Goal: Task Accomplishment & Management: Use online tool/utility

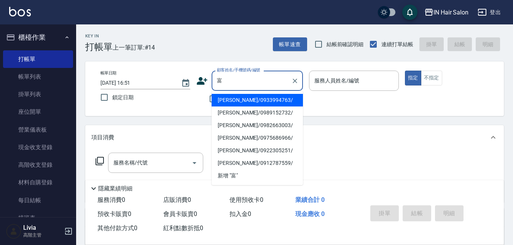
click at [238, 113] on li "黃富美/0989152732/" at bounding box center [257, 112] width 91 height 13
type input "黃富美/0989152732/"
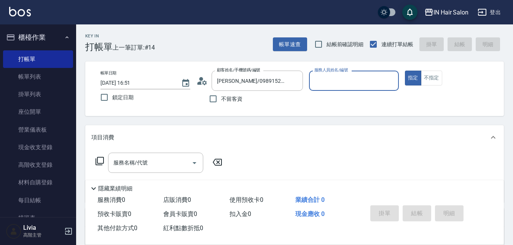
type input "8號店長Livia-8"
click at [100, 161] on icon at bounding box center [99, 160] width 9 height 9
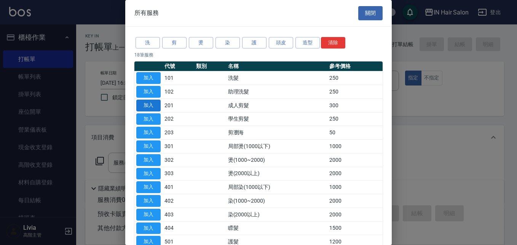
click at [150, 102] on button "加入" at bounding box center [148, 105] width 24 height 12
type input "成人剪髮(201)"
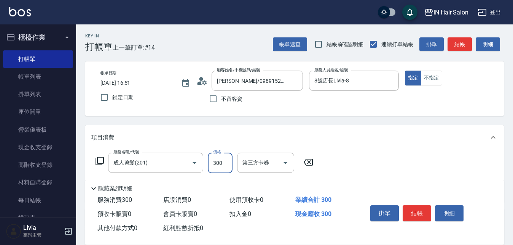
click at [221, 158] on input "300" at bounding box center [220, 162] width 25 height 21
type input "320"
click at [345, 167] on div "服務名稱/代號 成人剪髮(201) 服務名稱/代號 價格 320 價格 第三方卡券 第三方卡券" at bounding box center [294, 175] width 419 height 53
click at [417, 210] on button "結帳" at bounding box center [417, 213] width 29 height 16
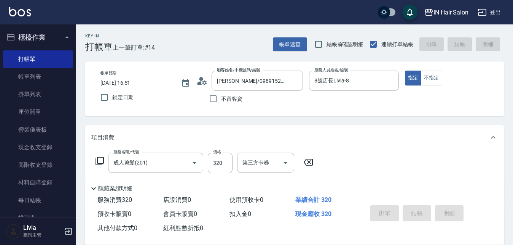
type input "2025/09/13 17:48"
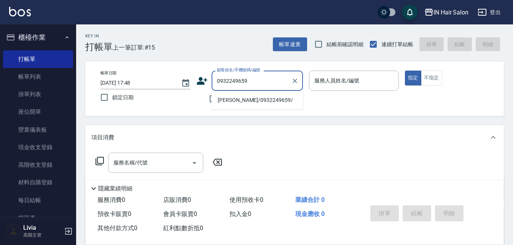
click at [225, 101] on li "林柏仁/0932249659/" at bounding box center [257, 100] width 91 height 13
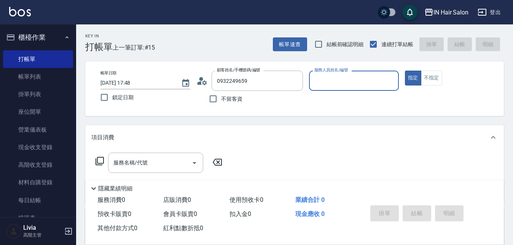
type input "林柏仁/0932249659/"
type input "7號設計師Erica-7"
click at [99, 160] on icon at bounding box center [99, 160] width 9 height 9
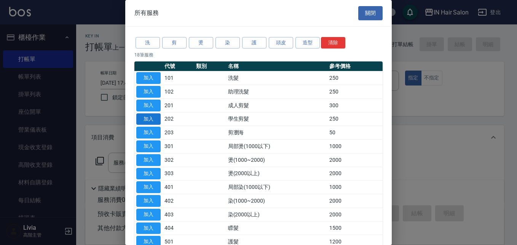
click at [152, 119] on button "加入" at bounding box center [148, 119] width 24 height 12
type input "學生剪髮(202)"
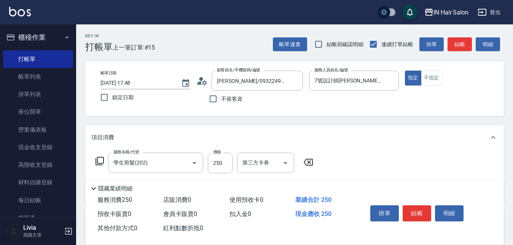
click at [99, 161] on icon at bounding box center [99, 160] width 9 height 9
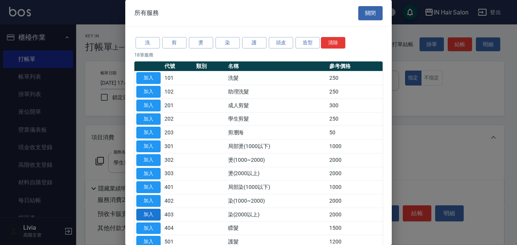
click at [148, 211] on button "加入" at bounding box center [148, 214] width 24 height 12
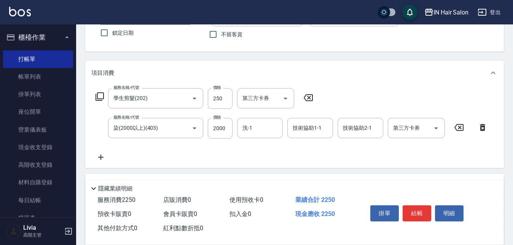
scroll to position [76, 0]
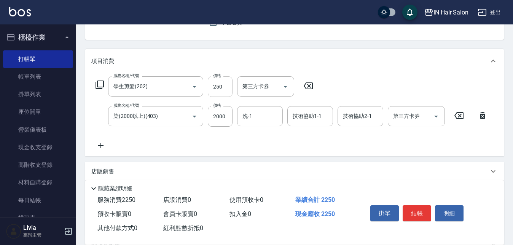
click at [227, 83] on input "250" at bounding box center [220, 86] width 25 height 21
type input "300"
drag, startPoint x: 192, startPoint y: 144, endPoint x: 203, endPoint y: 135, distance: 13.8
click at [192, 142] on div "服務名稱/代號 學生剪髮(202) 服務名稱/代號 價格 300 價格 第三方卡券 第三方卡券 服務名稱/代號 染(2000以上)(403) 服務名稱/代號 …" at bounding box center [291, 113] width 401 height 74
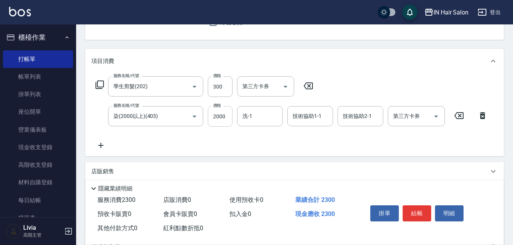
click at [230, 112] on input "2000" at bounding box center [220, 116] width 25 height 21
type input "2640"
drag, startPoint x: 176, startPoint y: 140, endPoint x: 233, endPoint y: 139, distance: 57.1
click at [176, 139] on div "服務名稱/代號 學生剪髮(202) 服務名稱/代號 價格 300 價格 第三方卡券 第三方卡券 服務名稱/代號 染(2000以上)(403) 服務名稱/代號 …" at bounding box center [291, 113] width 401 height 74
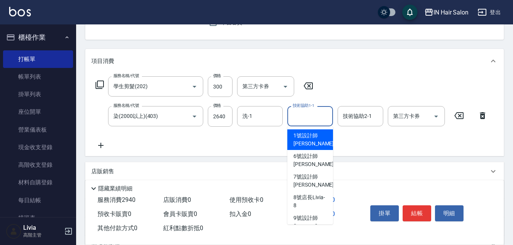
click at [314, 118] on input "技術協助1-1" at bounding box center [310, 115] width 39 height 13
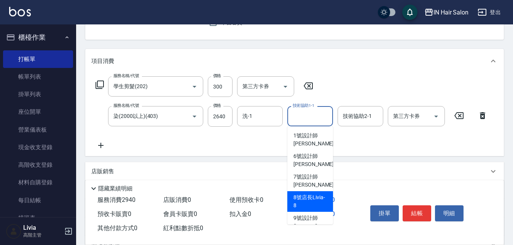
click at [305, 199] on span "8號店長Livia -8" at bounding box center [311, 201] width 34 height 16
type input "8號店長Livia-8"
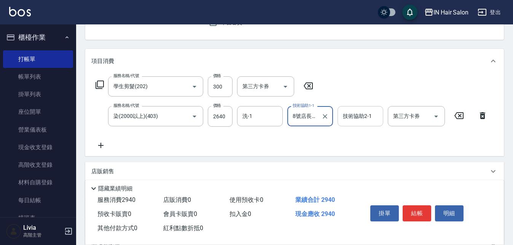
drag, startPoint x: 364, startPoint y: 113, endPoint x: 358, endPoint y: 124, distance: 12.6
click at [363, 113] on input "技術協助2-1" at bounding box center [360, 115] width 39 height 13
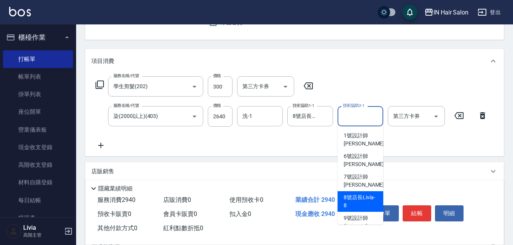
drag, startPoint x: 352, startPoint y: 198, endPoint x: 318, endPoint y: 179, distance: 38.7
click at [352, 198] on span "8號店長Livia -8" at bounding box center [361, 201] width 34 height 16
type input "8號店長Livia-8"
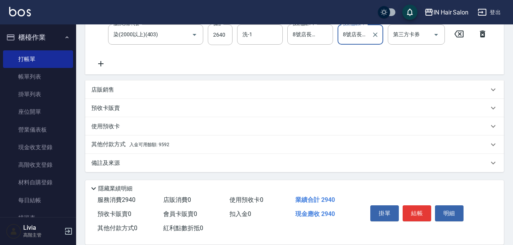
scroll to position [158, 0]
click at [113, 145] on p "其他付款方式 入金可用餘額: 9592" at bounding box center [130, 144] width 78 height 8
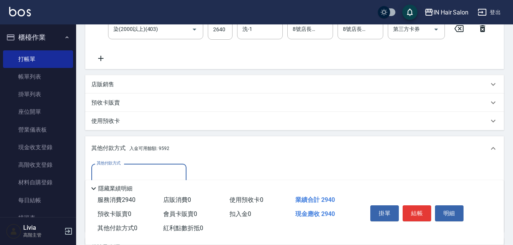
scroll to position [0, 0]
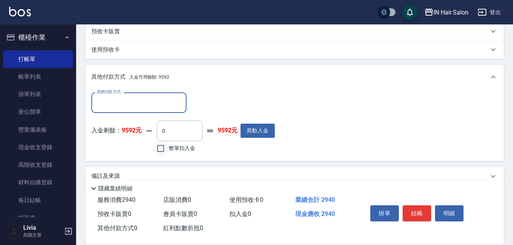
click at [162, 148] on input "整筆扣入金" at bounding box center [161, 148] width 16 height 16
checkbox input "true"
type input "2940"
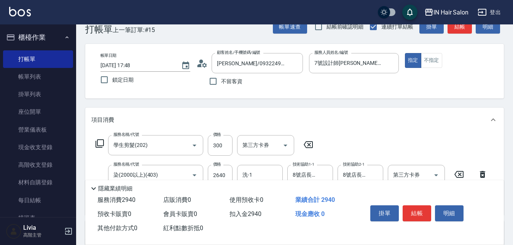
scroll to position [6, 0]
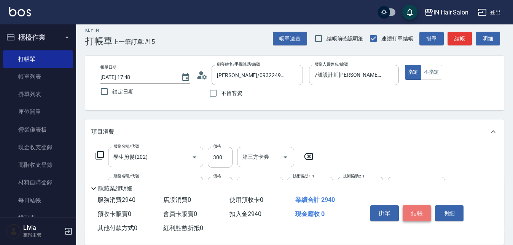
click at [411, 208] on button "結帳" at bounding box center [417, 213] width 29 height 16
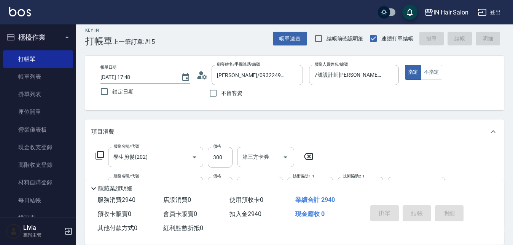
type input "2025/09/13 17:50"
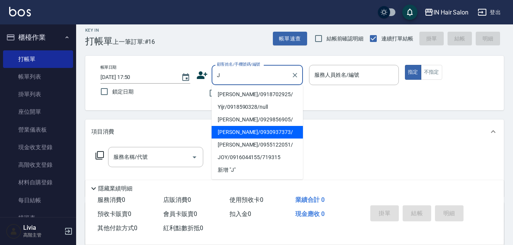
click at [221, 132] on li "Judy Su/0930937373/" at bounding box center [257, 132] width 91 height 13
type input "Judy Su/0930937373/"
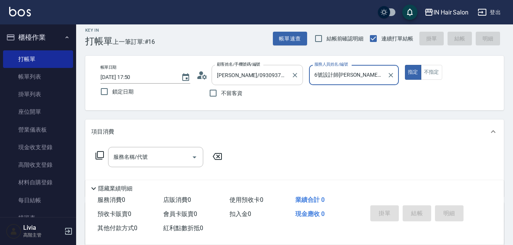
click at [278, 77] on input "Judy Su/0930937373/" at bounding box center [251, 74] width 73 height 13
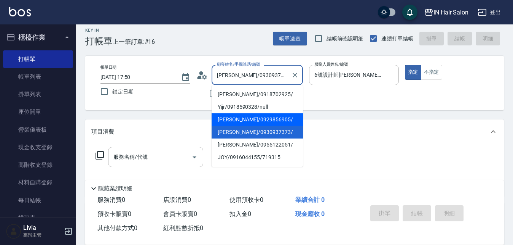
click at [345, 99] on div "帳單日期 2025/09/13 17:50 鎖定日期 顧客姓名/手機號碼/編號 Judy Su/0930937373/ 顧客姓名/手機號碼/編號 不留客資 服…" at bounding box center [294, 83] width 401 height 36
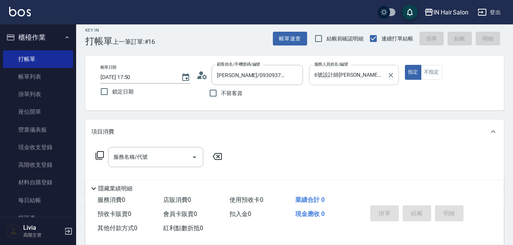
click at [360, 77] on input "6號設計師Molly-6" at bounding box center [349, 74] width 72 height 13
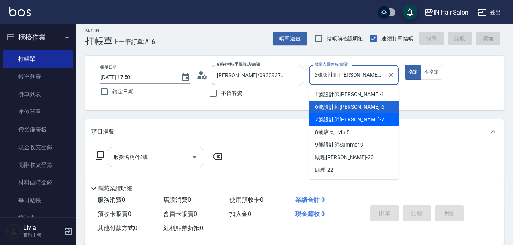
click at [324, 116] on span "7號設計師Erica -7" at bounding box center [349, 119] width 69 height 8
type input "7號設計師Erica-7"
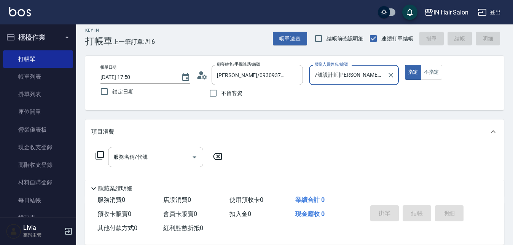
click at [100, 153] on icon at bounding box center [99, 154] width 9 height 9
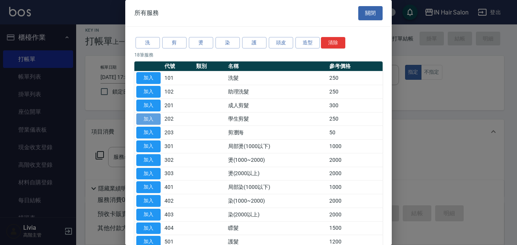
click at [152, 117] on button "加入" at bounding box center [148, 119] width 24 height 12
type input "學生剪髮(202)"
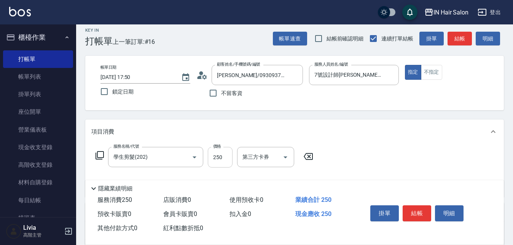
click at [228, 156] on input "250" at bounding box center [220, 157] width 25 height 21
type input "300"
click at [373, 152] on div "服務名稱/代號 學生剪髮(202) 服務名稱/代號 價格 300 價格 第三方卡券 第三方卡券" at bounding box center [294, 170] width 419 height 53
click at [416, 206] on button "結帳" at bounding box center [417, 213] width 29 height 16
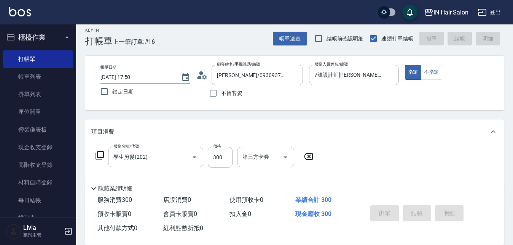
type input "2025/09/13 17:51"
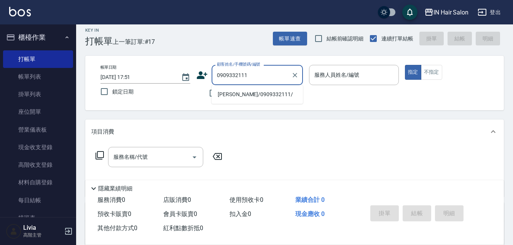
click at [229, 95] on li "李燕玲/0909332111/" at bounding box center [257, 94] width 91 height 13
type input "李燕玲/0909332111/"
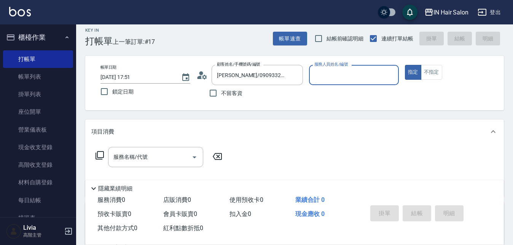
type input "7號設計師Erica-7"
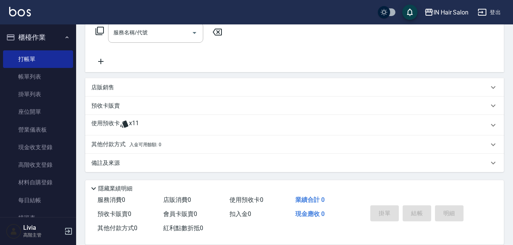
scroll to position [130, 0]
drag, startPoint x: 101, startPoint y: 122, endPoint x: 125, endPoint y: 122, distance: 24.4
click at [101, 122] on p "使用預收卡" at bounding box center [105, 124] width 29 height 11
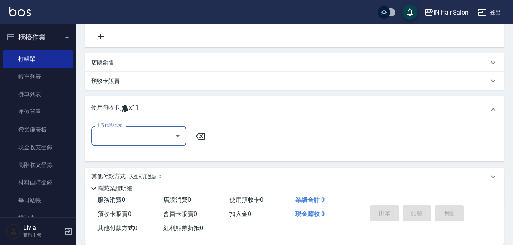
scroll to position [168, 0]
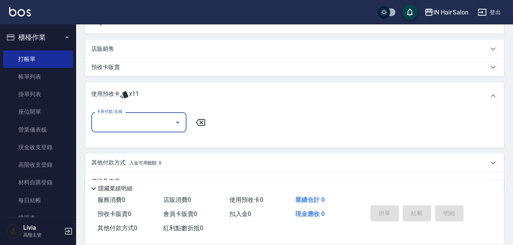
click at [128, 122] on input "卡券代號/名稱" at bounding box center [133, 121] width 77 height 13
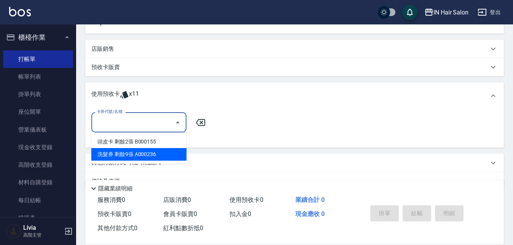
drag, startPoint x: 128, startPoint y: 154, endPoint x: 154, endPoint y: 154, distance: 26.3
click at [128, 154] on div "洗髮券 剩餘9張 A000236" at bounding box center [138, 154] width 95 height 13
type input "洗髮券 A000236"
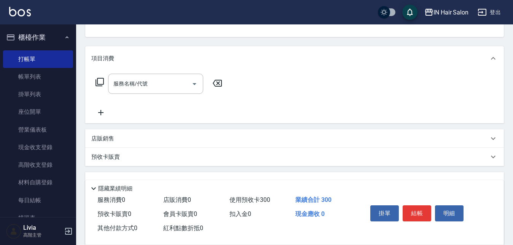
scroll to position [0, 0]
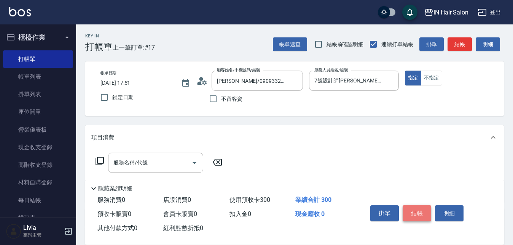
click at [421, 213] on button "結帳" at bounding box center [417, 213] width 29 height 16
type input "2025/09/13 17:52"
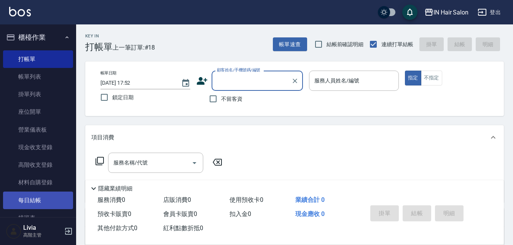
click at [42, 202] on link "每日結帳" at bounding box center [38, 200] width 70 height 18
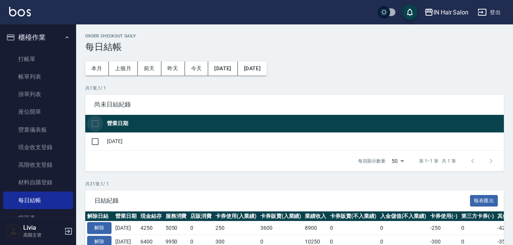
click at [93, 123] on input "checkbox" at bounding box center [95, 123] width 16 height 16
checkbox input "true"
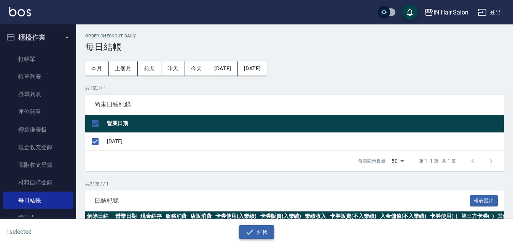
click at [259, 230] on button "結帳" at bounding box center [256, 232] width 35 height 14
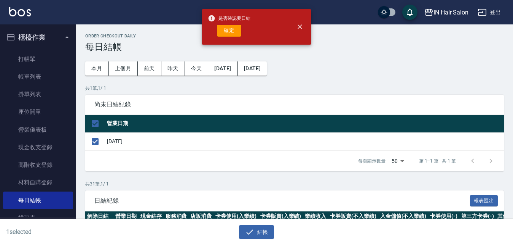
click at [236, 31] on button "確定" at bounding box center [229, 31] width 24 height 12
checkbox input "false"
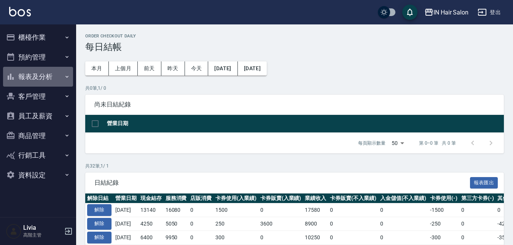
click at [47, 75] on button "報表及分析" at bounding box center [38, 77] width 70 height 20
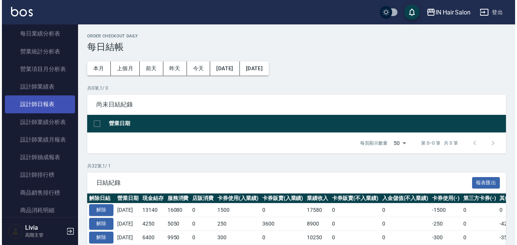
scroll to position [267, 0]
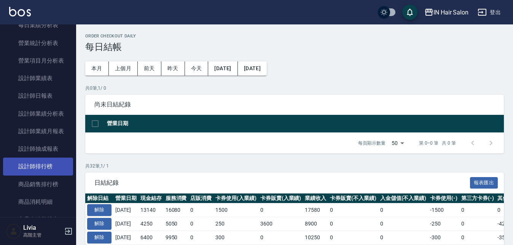
click at [52, 165] on link "設計師排行榜" at bounding box center [38, 166] width 70 height 18
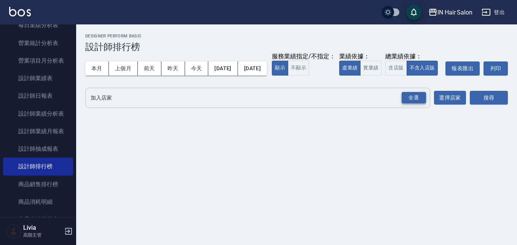
drag, startPoint x: 416, startPoint y: 112, endPoint x: 404, endPoint y: 112, distance: 12.2
click at [416, 104] on div "全選" at bounding box center [414, 98] width 24 height 12
click at [191, 67] on button "今天" at bounding box center [197, 68] width 24 height 14
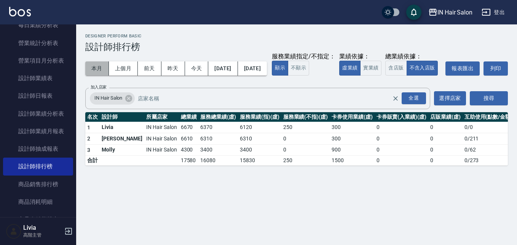
click at [92, 68] on button "本月" at bounding box center [97, 68] width 24 height 14
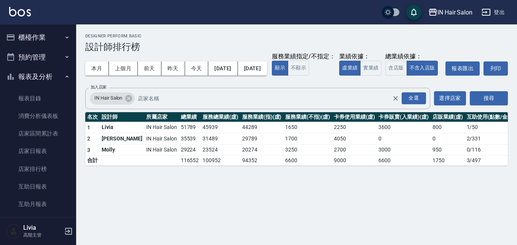
click at [42, 40] on button "櫃檯作業" at bounding box center [38, 37] width 70 height 20
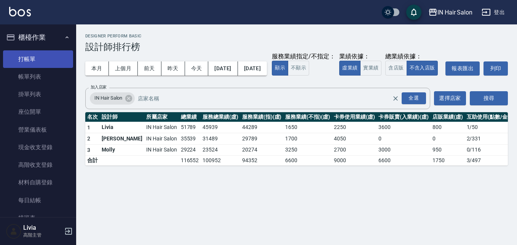
click at [37, 56] on link "打帳單" at bounding box center [38, 59] width 70 height 18
